Goal: Information Seeking & Learning: Check status

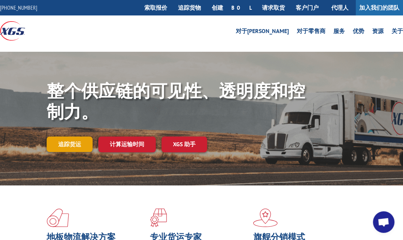
click at [80, 143] on font "追踪货运" at bounding box center [69, 143] width 23 height 7
click at [69, 144] on font "追踪货运" at bounding box center [69, 143] width 23 height 7
click at [76, 143] on font "追踪货运" at bounding box center [69, 143] width 23 height 7
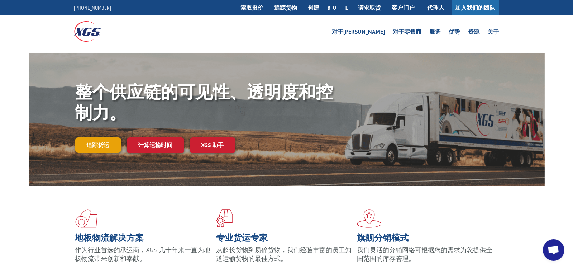
click at [102, 148] on font "追踪货运" at bounding box center [98, 144] width 23 height 7
click at [298, 9] on font "追踪货物" at bounding box center [286, 7] width 23 height 7
click at [298, 6] on font "追踪货物" at bounding box center [286, 7] width 23 height 7
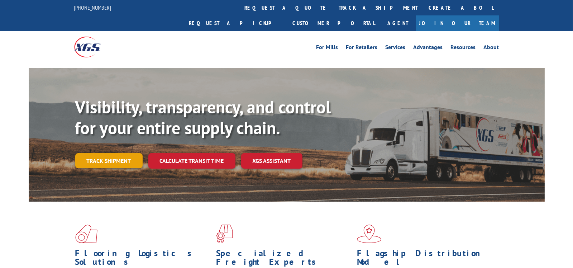
click at [111, 153] on link "Track shipment" at bounding box center [108, 160] width 67 height 15
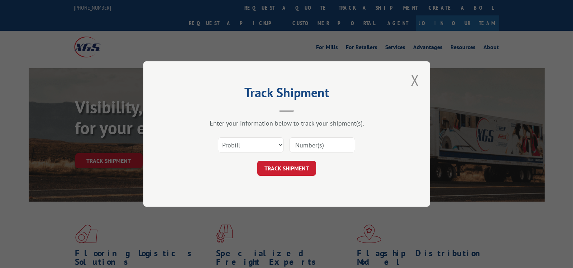
click at [317, 146] on input at bounding box center [322, 144] width 66 height 15
click at [321, 146] on input at bounding box center [322, 144] width 66 height 15
paste input "14257471"
type input "14257471"
click at [306, 167] on button "TRACK SHIPMENT" at bounding box center [286, 168] width 59 height 15
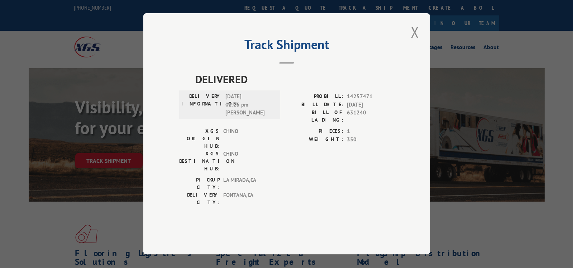
click at [267, 156] on span "CHINO" at bounding box center [247, 161] width 48 height 23
click at [415, 42] on button "Close modal" at bounding box center [415, 32] width 12 height 20
